Goal: Navigation & Orientation: Find specific page/section

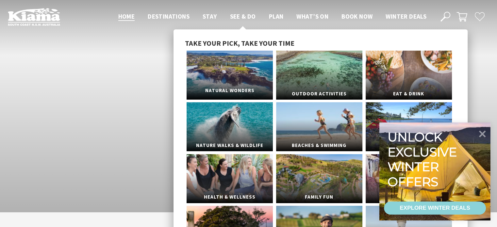
click at [242, 75] on link "Natural Wonders" at bounding box center [229, 75] width 86 height 49
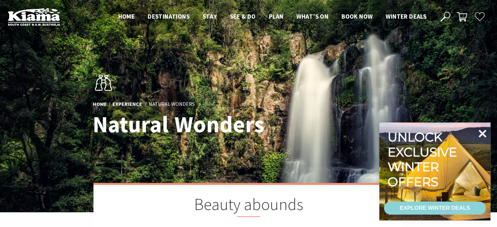
scroll to position [339, 400]
click at [481, 137] on icon at bounding box center [482, 134] width 16 height 16
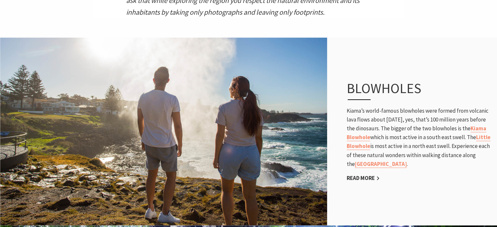
scroll to position [323, 0]
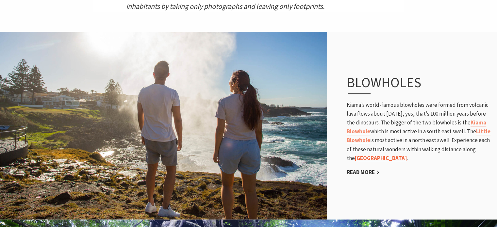
click at [407, 156] on link "[GEOGRAPHIC_DATA]" at bounding box center [381, 158] width 52 height 8
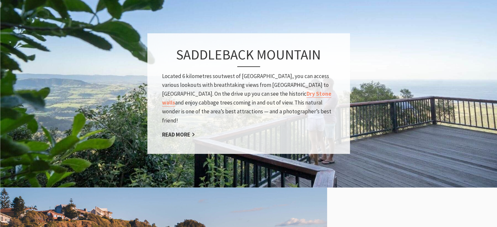
scroll to position [933, 0]
